Goal: Task Accomplishment & Management: Use online tool/utility

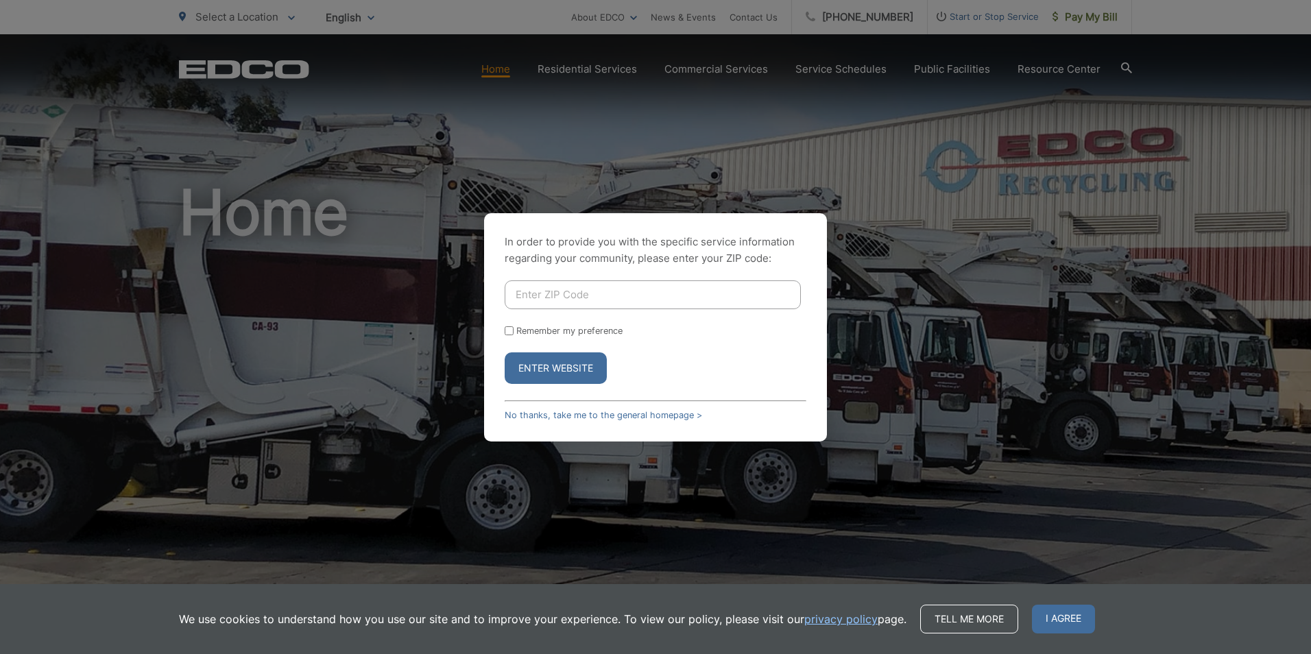
click at [566, 295] on input "Enter ZIP Code" at bounding box center [652, 294] width 296 height 29
type input "92084"
click at [556, 367] on button "Enter Website" at bounding box center [555, 368] width 102 height 32
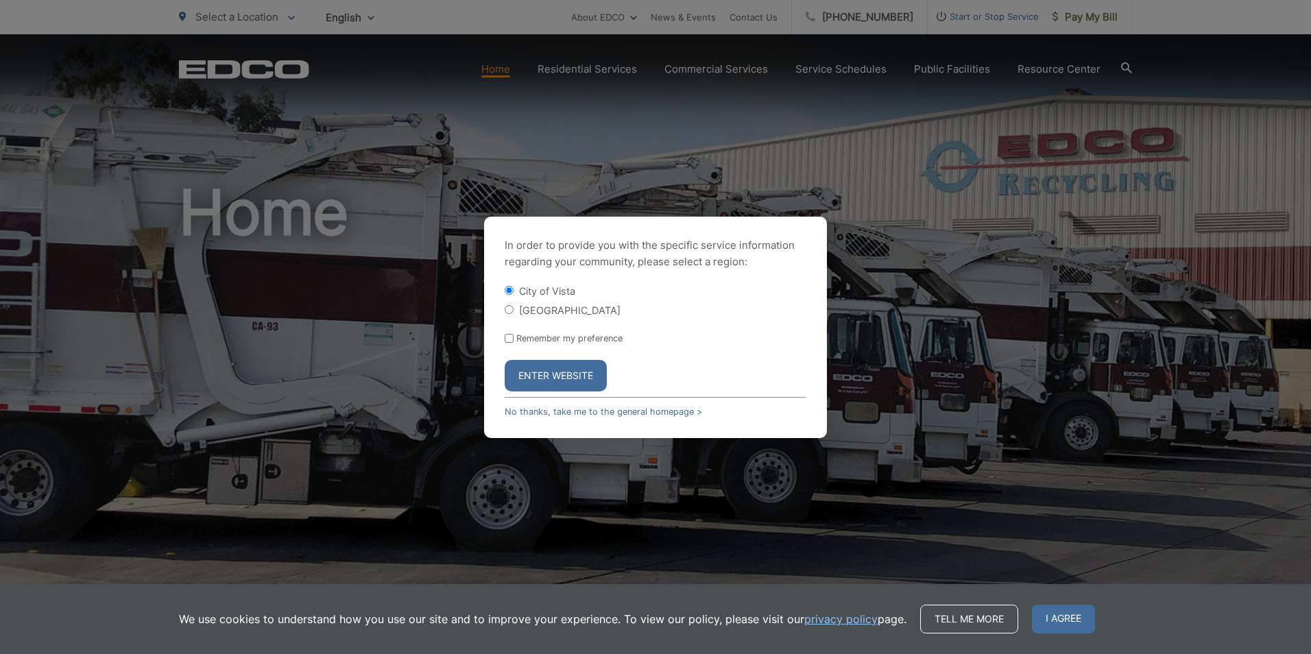
click at [556, 367] on button "Enter Website" at bounding box center [555, 376] width 102 height 32
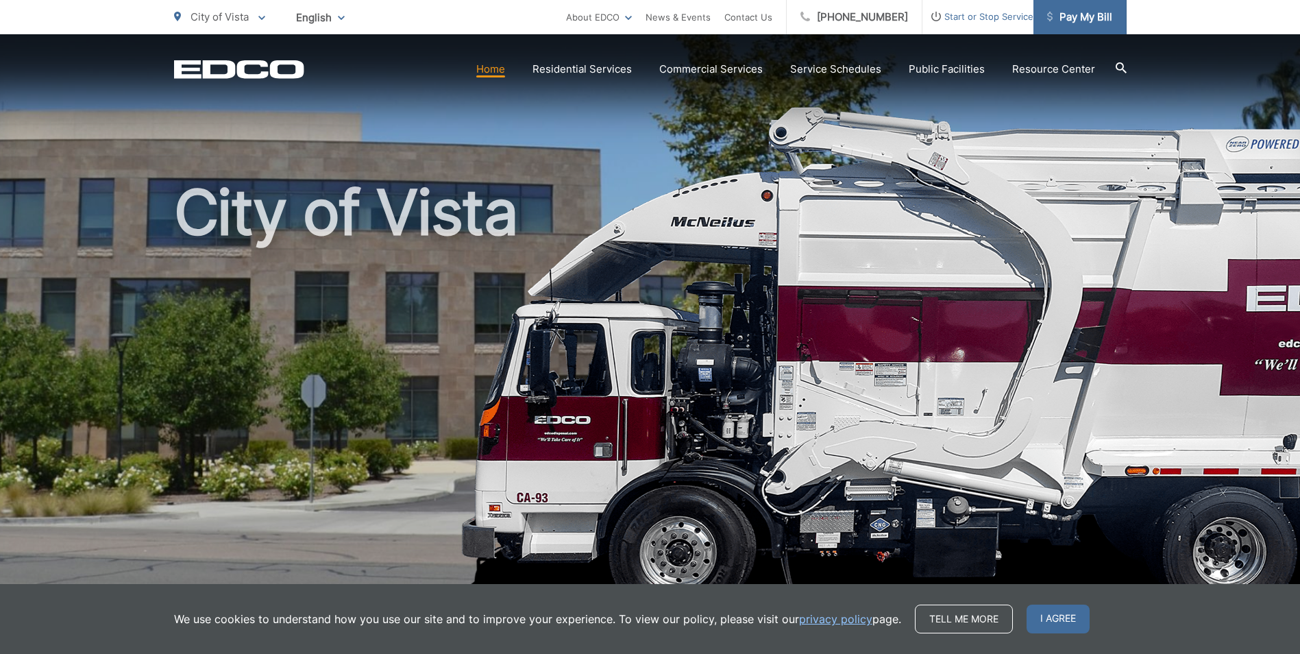
click at [1075, 21] on span "Pay My Bill" at bounding box center [1079, 17] width 65 height 16
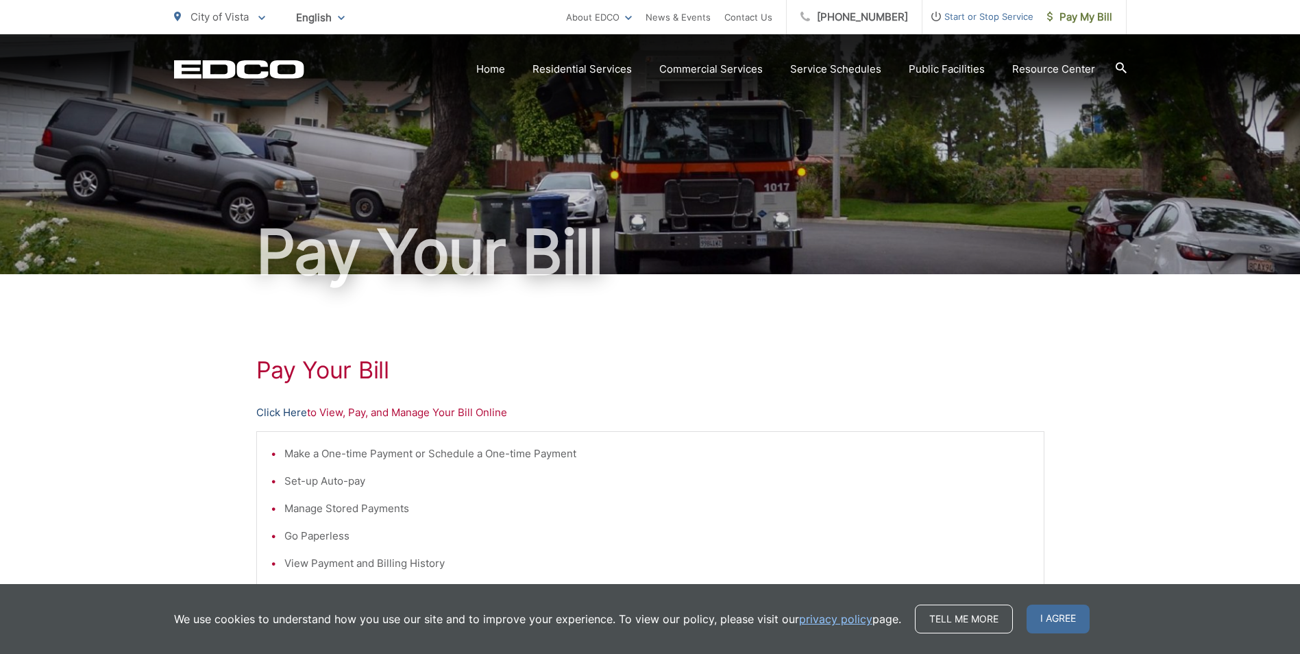
click at [272, 415] on link "Click Here" at bounding box center [281, 412] width 51 height 16
